Goal: Information Seeking & Learning: Check status

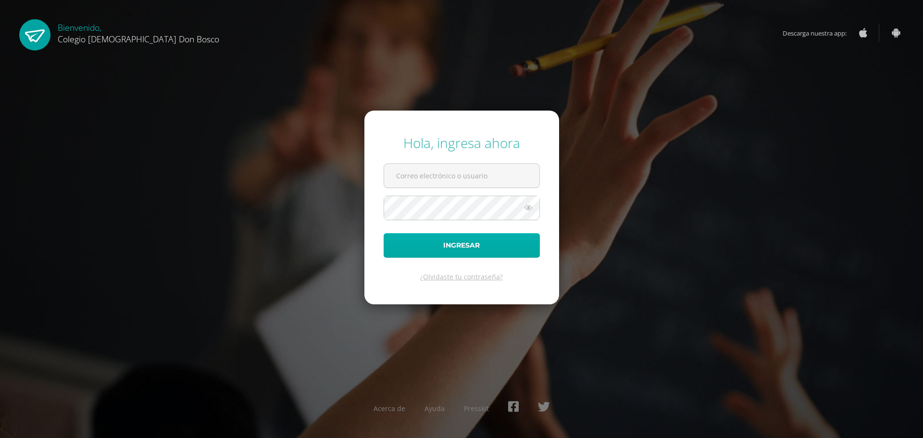
type input "jackie.29j@gmail.com"
click at [438, 247] on button "Ingresar" at bounding box center [462, 245] width 156 height 25
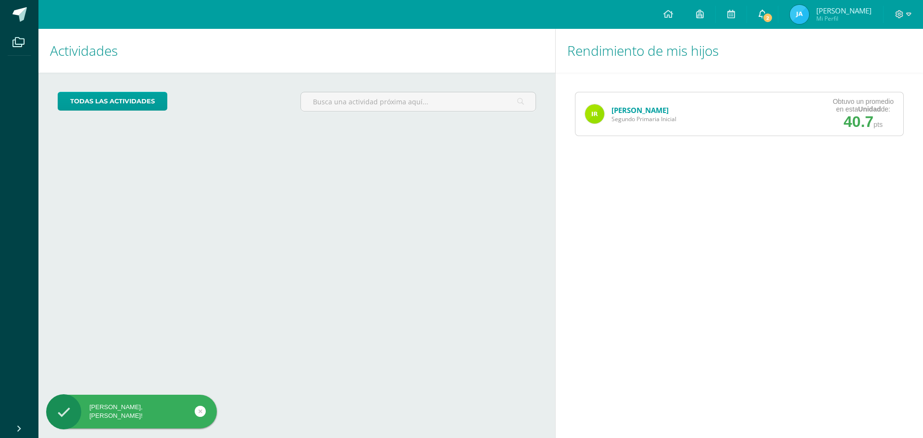
click at [776, 13] on link "2" at bounding box center [762, 14] width 31 height 29
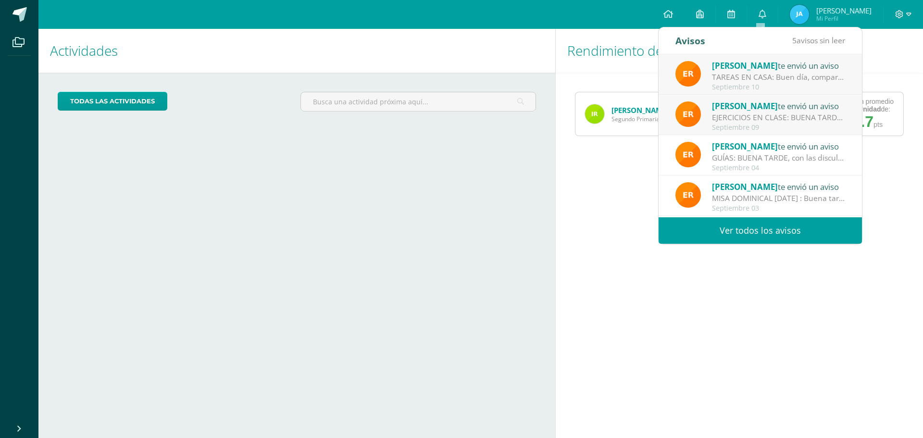
click at [663, 263] on div "Rendimiento de mis hijos Iván Rodriguez Segundo Primaria Inicial Obtuvo un prom…" at bounding box center [741, 233] width 372 height 409
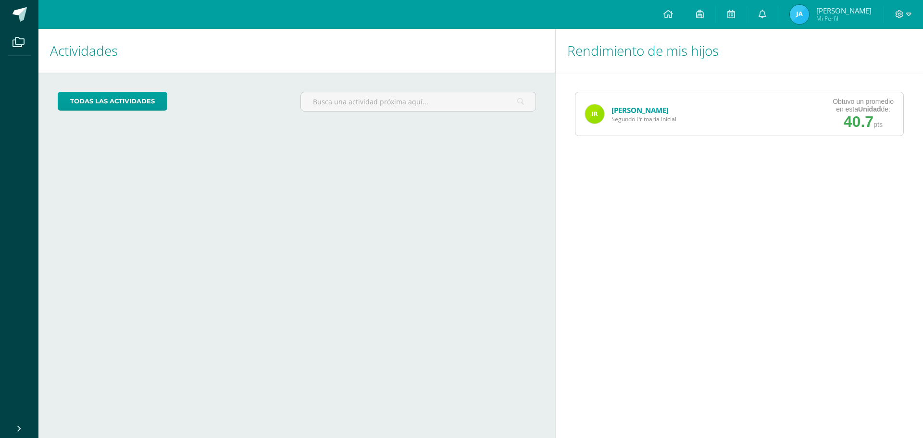
click at [641, 106] on link "Iván Rodriguez" at bounding box center [640, 110] width 57 height 10
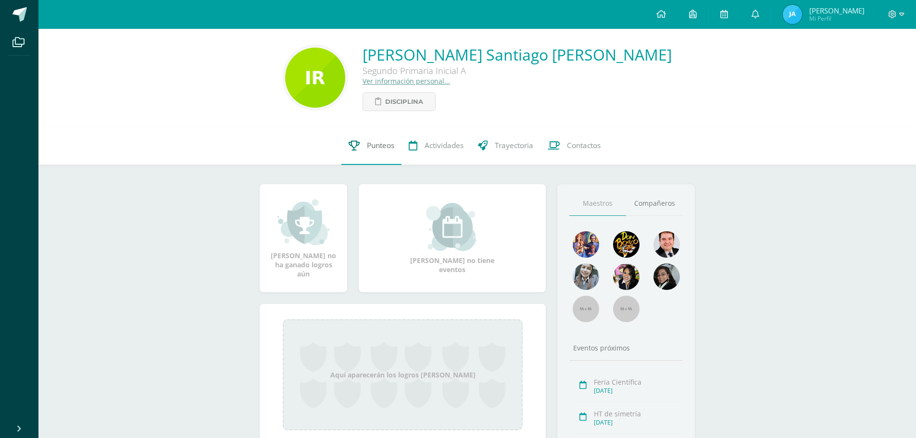
click at [383, 147] on span "Punteos" at bounding box center [380, 145] width 27 height 10
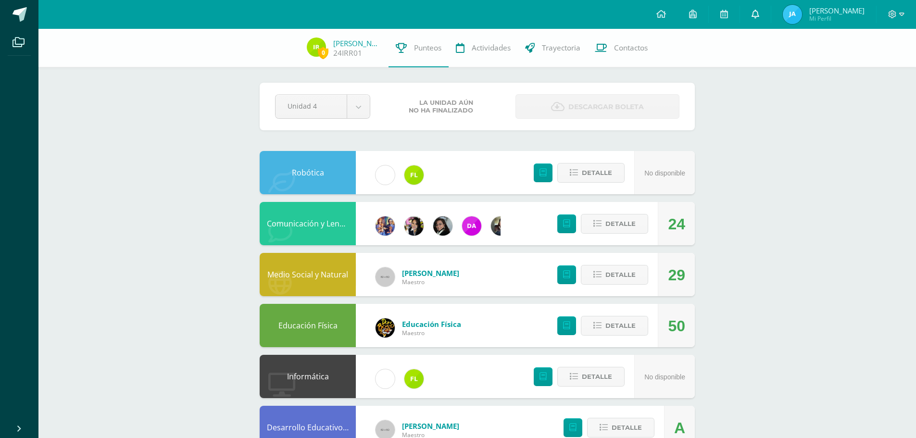
click at [757, 18] on link at bounding box center [755, 14] width 31 height 29
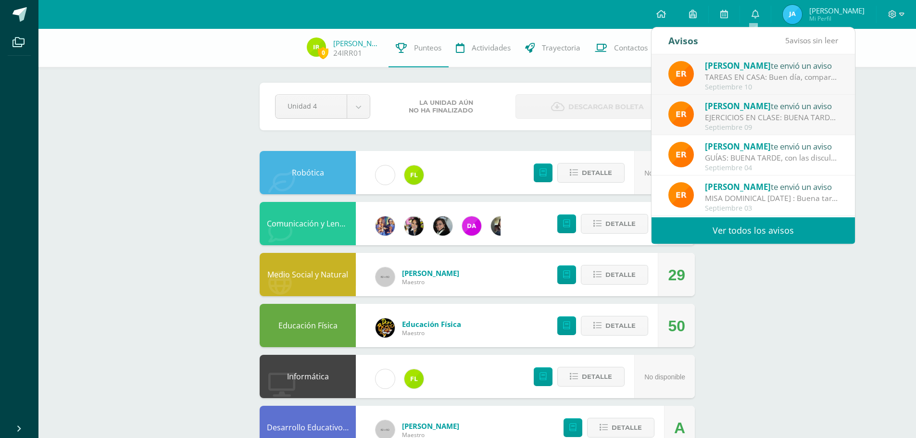
click at [746, 67] on div "Erwin te envió un aviso" at bounding box center [772, 65] width 134 height 13
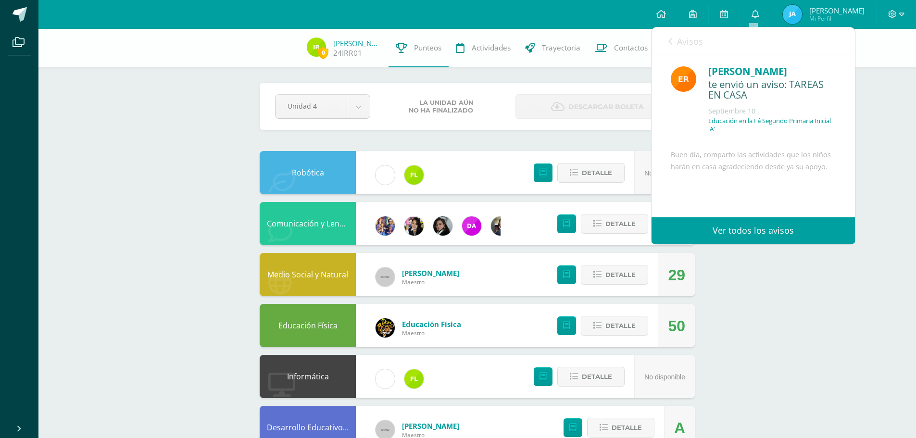
click at [722, 230] on link "Ver todos los avisos" at bounding box center [753, 230] width 203 height 26
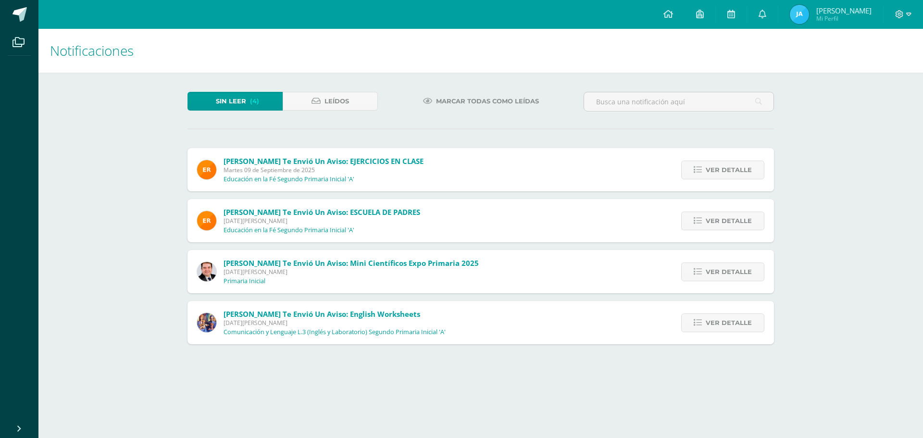
click at [737, 230] on link "Ver detalle" at bounding box center [722, 221] width 83 height 19
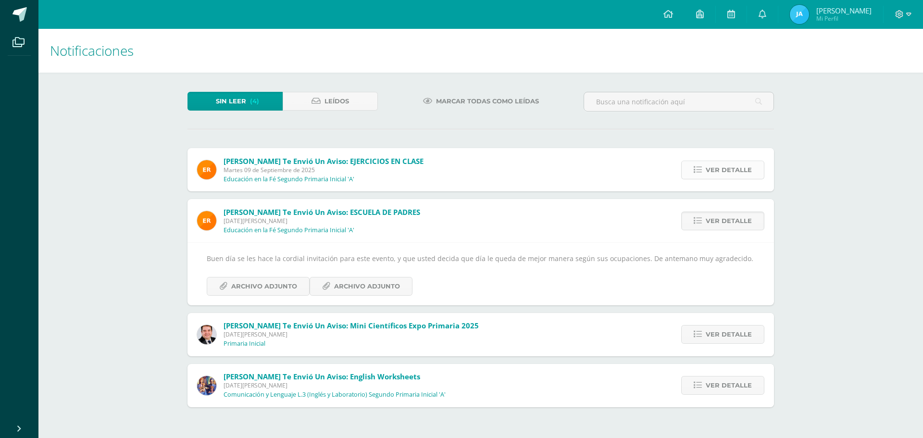
click at [701, 171] on icon at bounding box center [698, 170] width 8 height 8
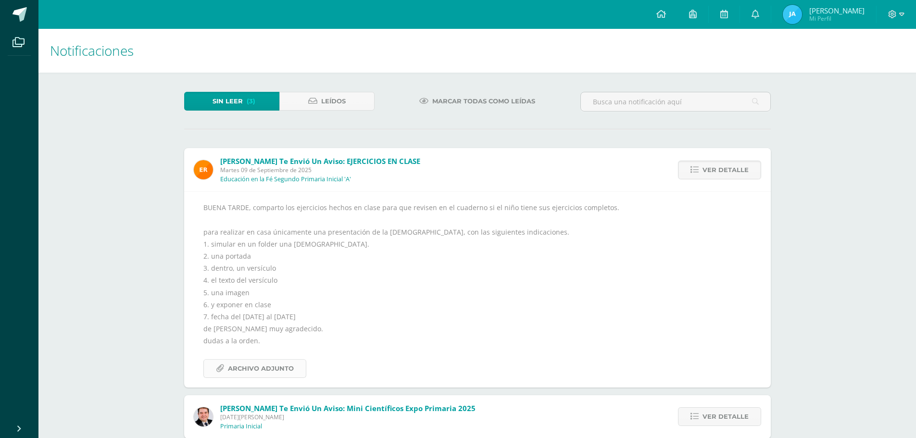
scroll to position [48, 0]
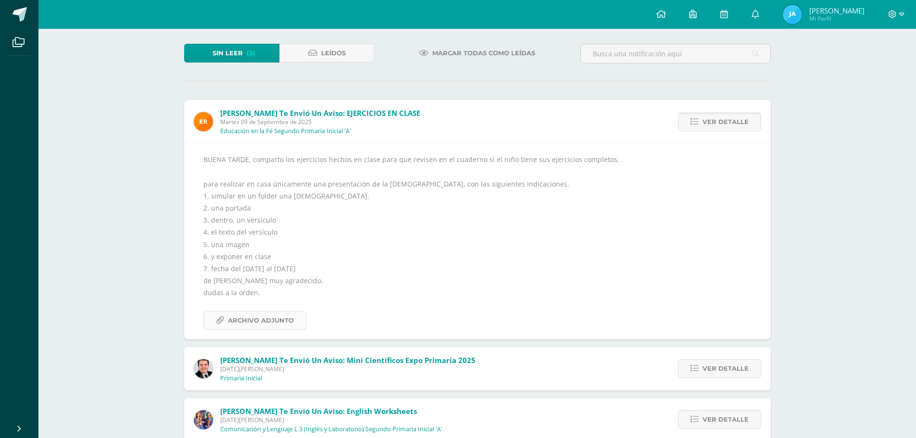
click at [278, 323] on span "Archivo Adjunto" at bounding box center [261, 321] width 66 height 18
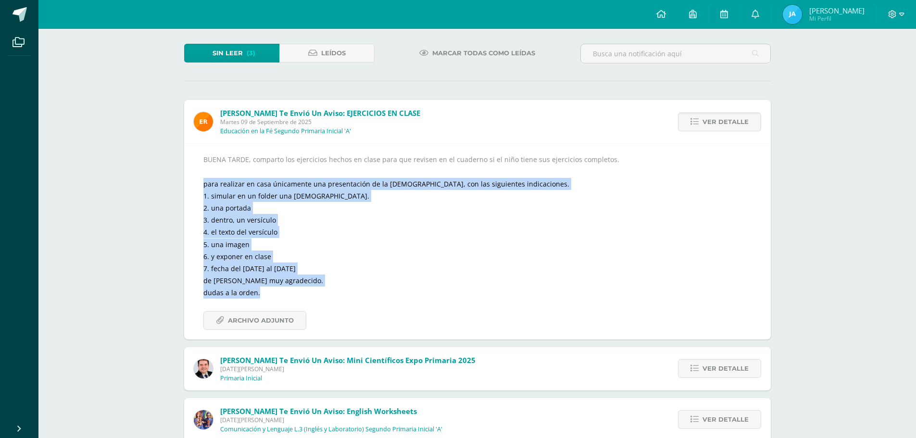
drag, startPoint x: 199, startPoint y: 185, endPoint x: 326, endPoint y: 290, distance: 165.3
click at [326, 290] on div "BUENA TARDE, comparto los ejercicios hechos en clase para que revisen en el cua…" at bounding box center [477, 241] width 587 height 196
copy div "para realizar en casa únicamente una presentación de la biblia, con las siguien…"
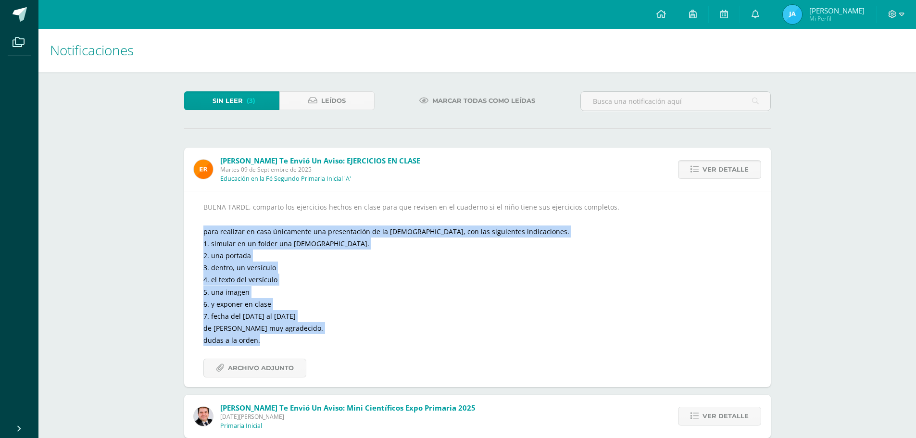
scroll to position [0, 0]
click at [230, 101] on span "Sin leer" at bounding box center [228, 101] width 30 height 18
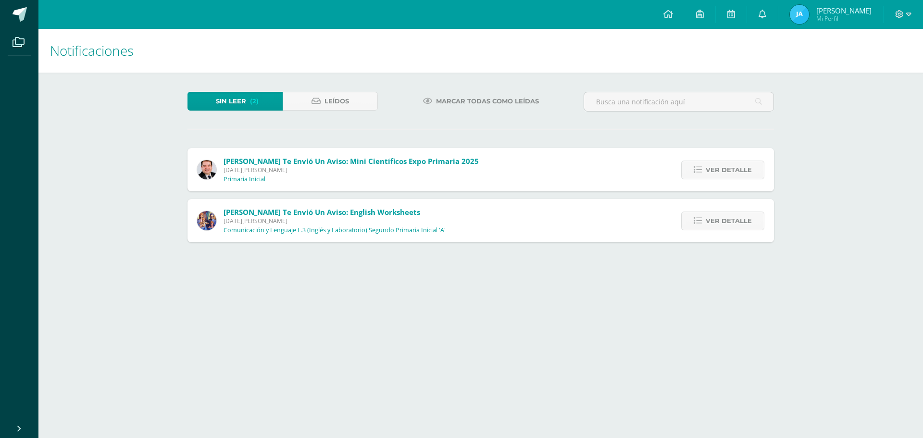
click at [301, 213] on span "[PERSON_NAME] te envió un aviso: English worksheets" at bounding box center [322, 212] width 197 height 10
click at [312, 100] on icon at bounding box center [316, 101] width 9 height 8
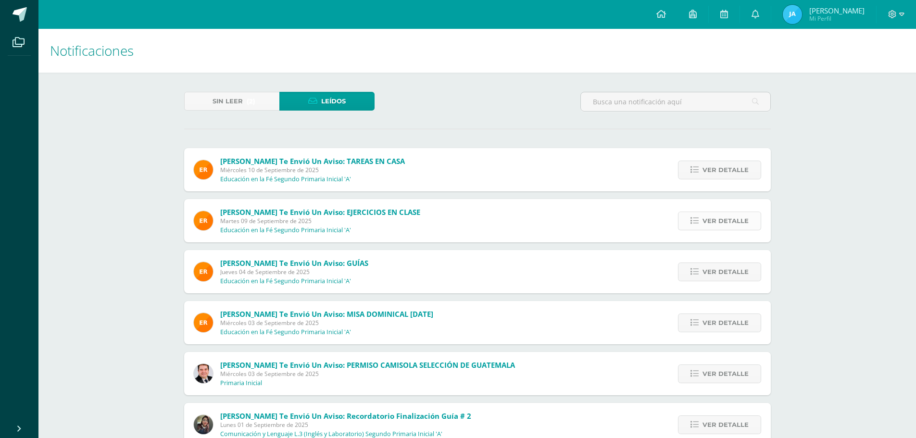
click at [715, 218] on span "Ver detalle" at bounding box center [726, 221] width 46 height 18
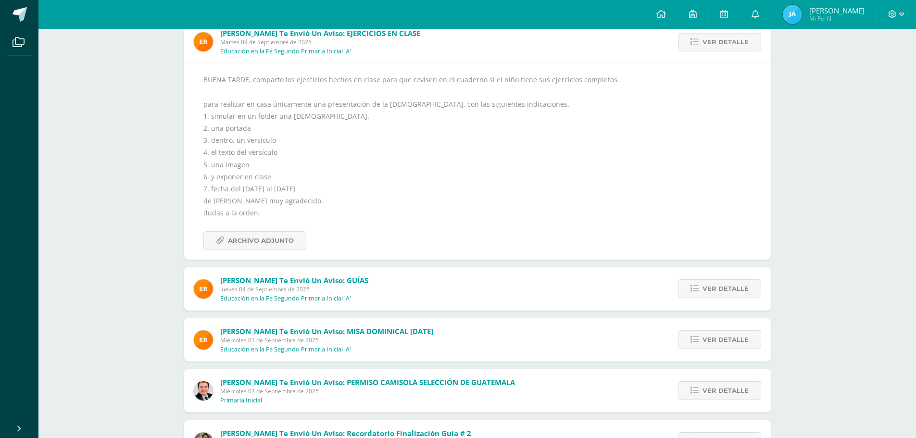
scroll to position [192, 0]
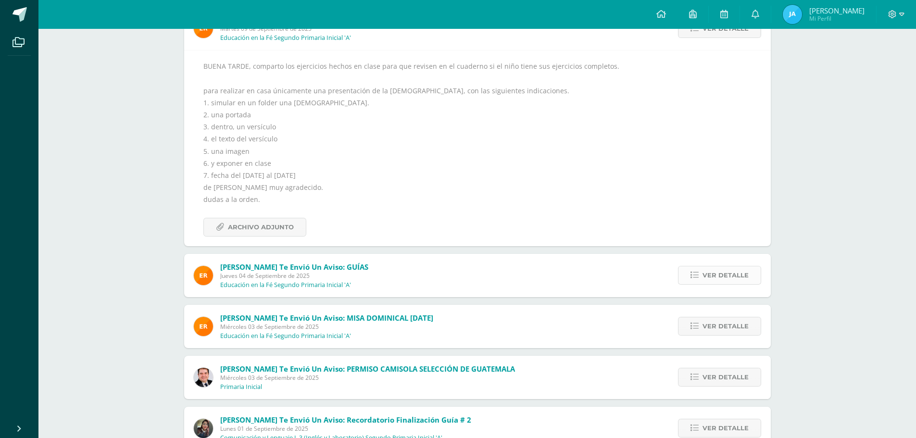
click at [706, 270] on span "Ver detalle" at bounding box center [726, 275] width 46 height 18
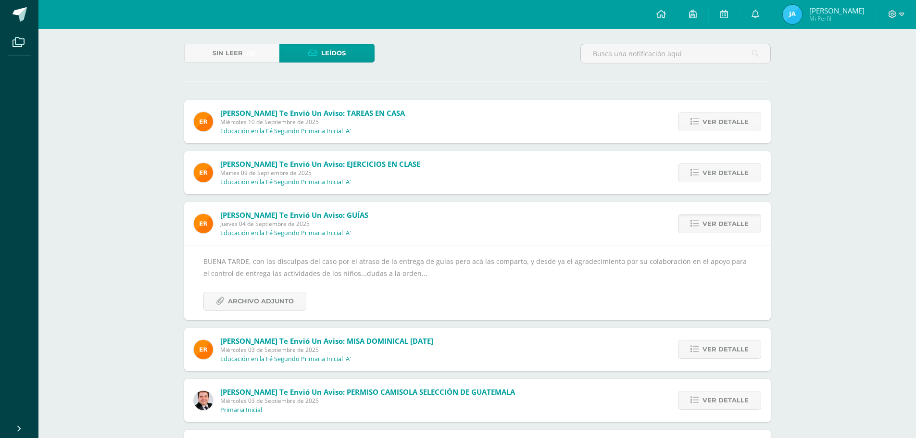
scroll to position [0, 0]
